Goal: Browse casually

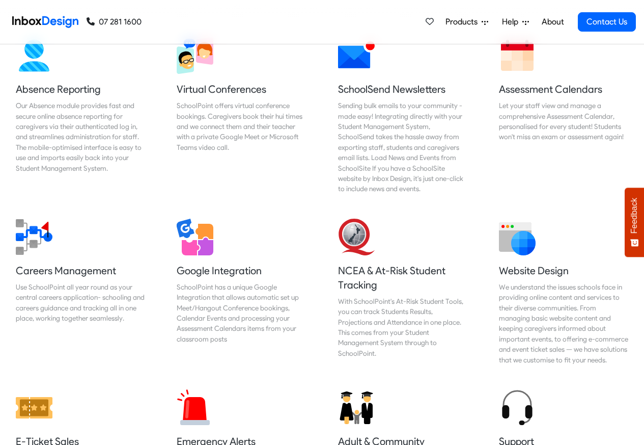
scroll to position [1100, 0]
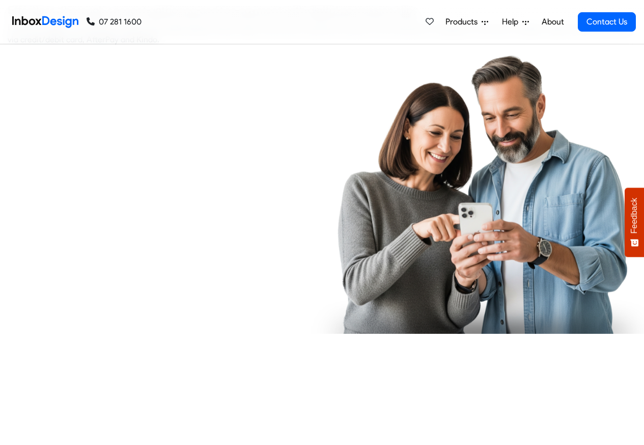
checkbox input "true"
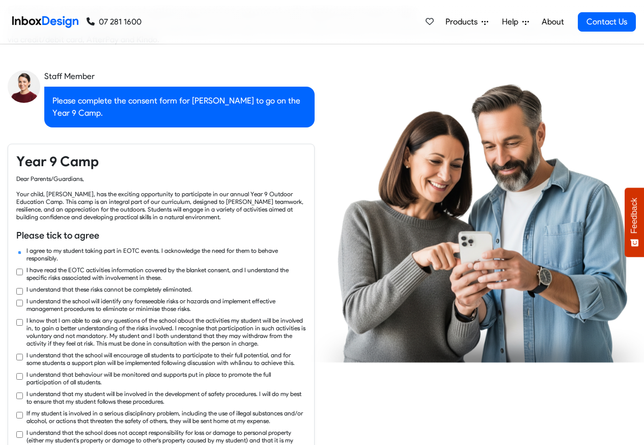
checkbox input "true"
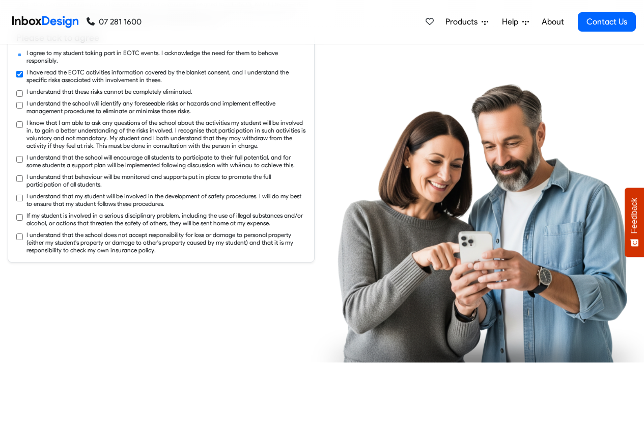
checkbox input "true"
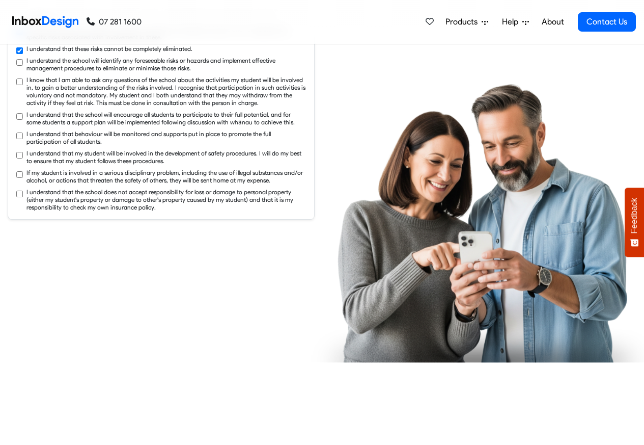
checkbox input "true"
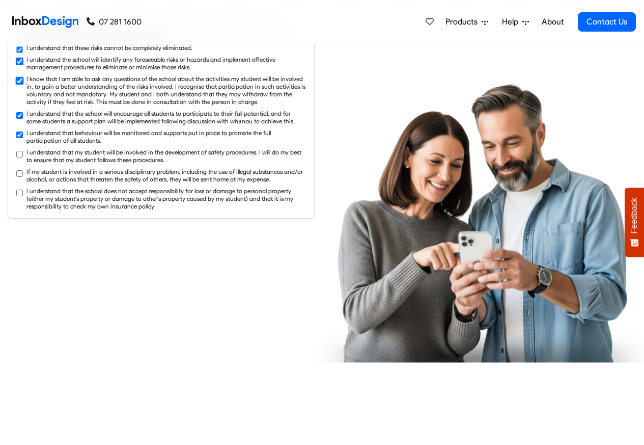
checkbox input "true"
